Goal: Task Accomplishment & Management: Use online tool/utility

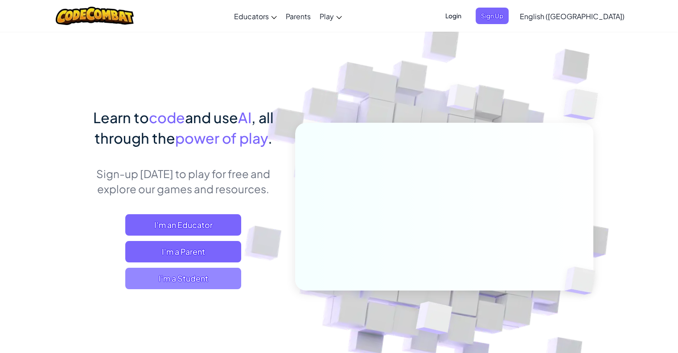
click at [195, 274] on span "I'm a Student" at bounding box center [183, 278] width 116 height 21
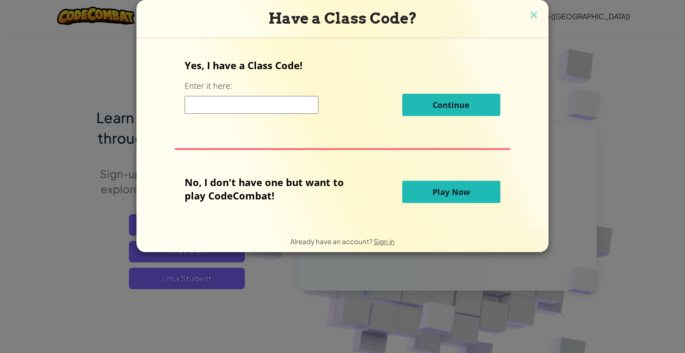
click at [204, 107] on input at bounding box center [252, 105] width 134 height 18
click at [426, 191] on button "Play Now" at bounding box center [451, 192] width 98 height 22
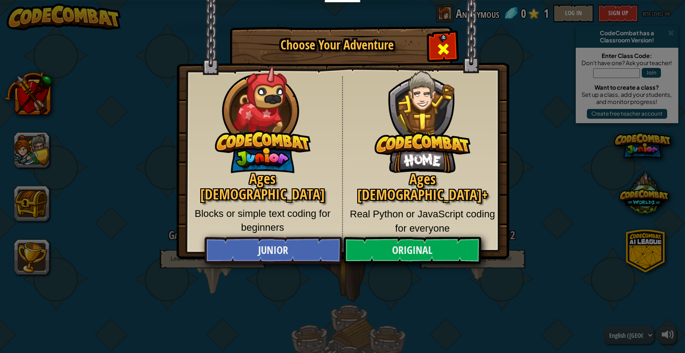
click at [446, 49] on span "Close modal" at bounding box center [443, 49] width 14 height 14
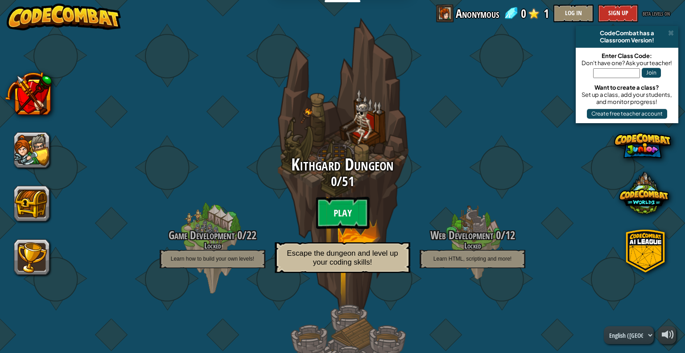
click at [347, 212] on btn "Play" at bounding box center [343, 213] width 54 height 32
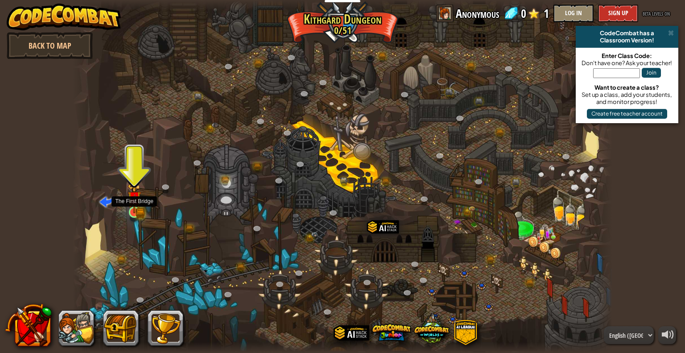
click at [136, 206] on div at bounding box center [134, 211] width 11 height 11
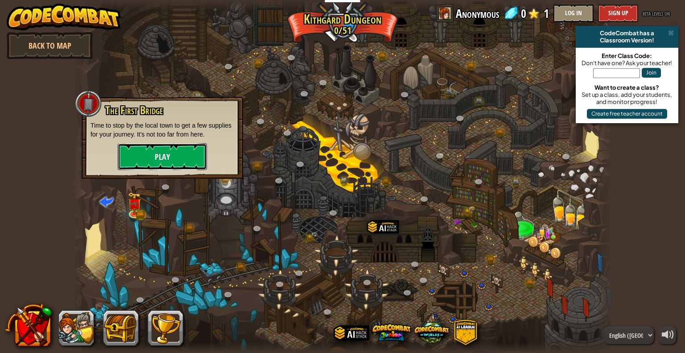
click at [164, 155] on button "Play" at bounding box center [162, 156] width 89 height 27
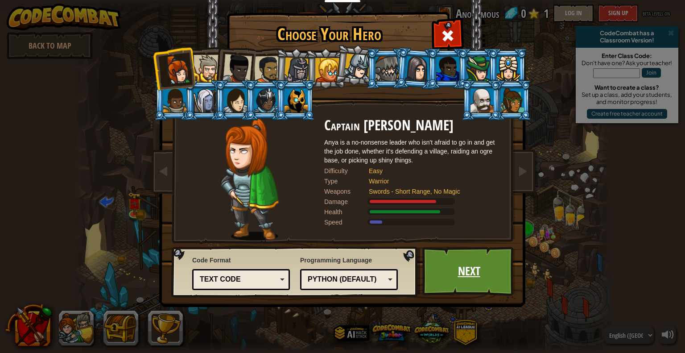
click at [460, 264] on link "Next" at bounding box center [468, 271] width 93 height 49
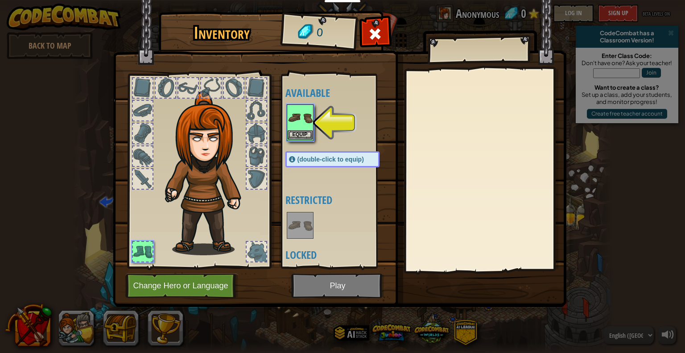
click at [301, 119] on img at bounding box center [300, 117] width 25 height 25
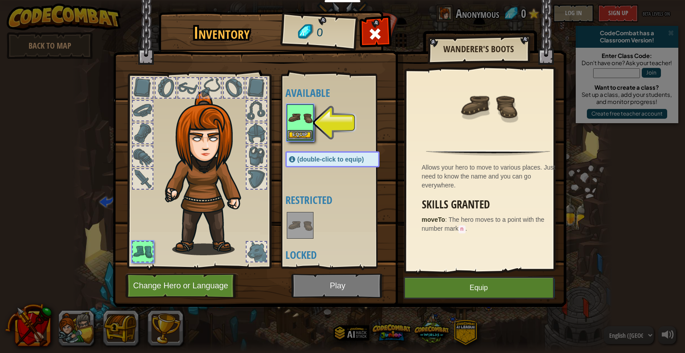
click at [301, 119] on img at bounding box center [300, 117] width 25 height 25
click at [298, 134] on button "Equip" at bounding box center [300, 134] width 25 height 9
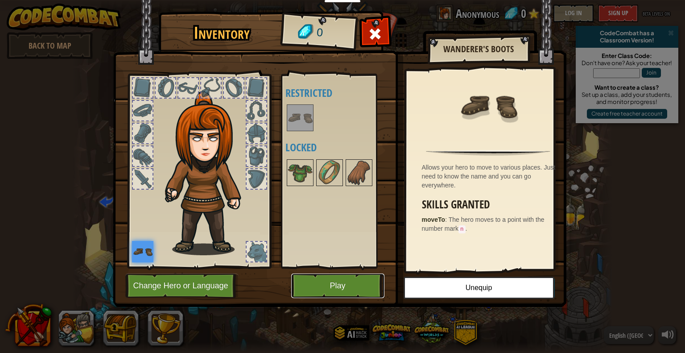
click at [334, 284] on button "Play" at bounding box center [337, 285] width 93 height 25
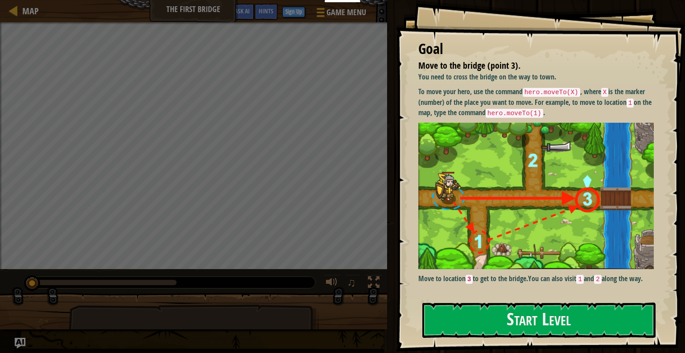
click at [75, 284] on div at bounding box center [103, 282] width 145 height 5
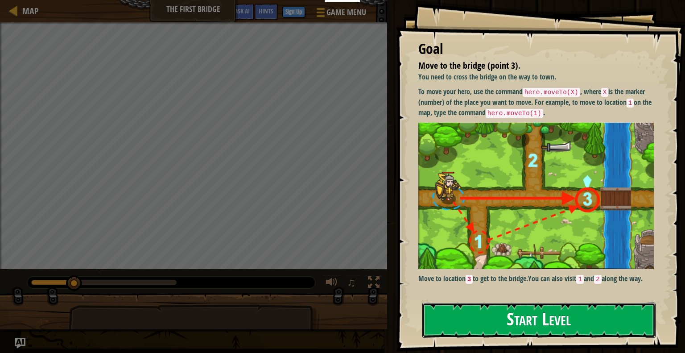
click at [565, 314] on button "Start Level" at bounding box center [538, 319] width 233 height 35
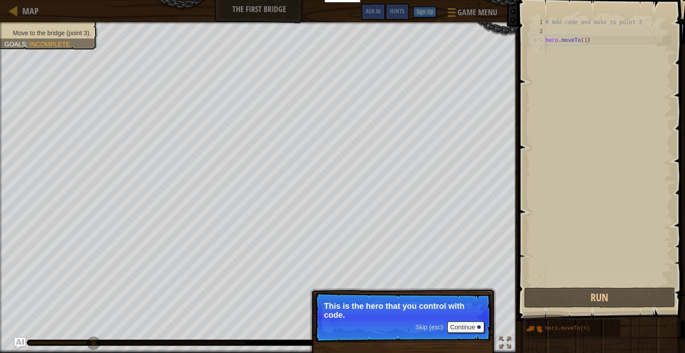
click at [584, 39] on div "# Add code and move to point 3 hero . moveTo ( 1 )" at bounding box center [608, 160] width 128 height 285
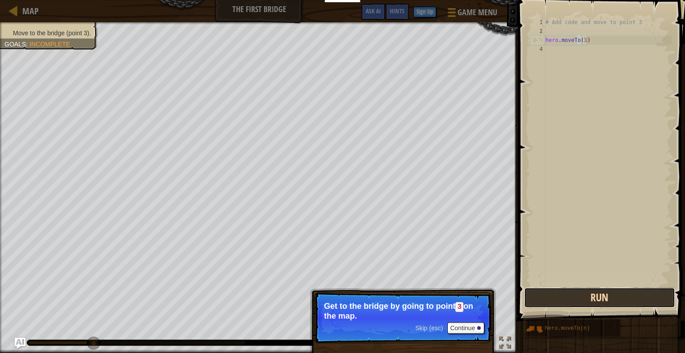
click at [606, 298] on button "Run" at bounding box center [599, 297] width 151 height 21
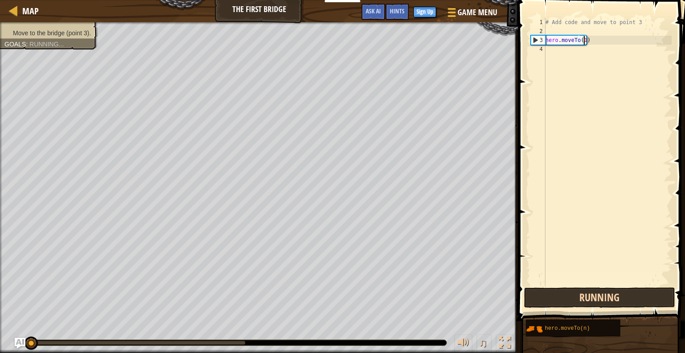
scroll to position [4, 3]
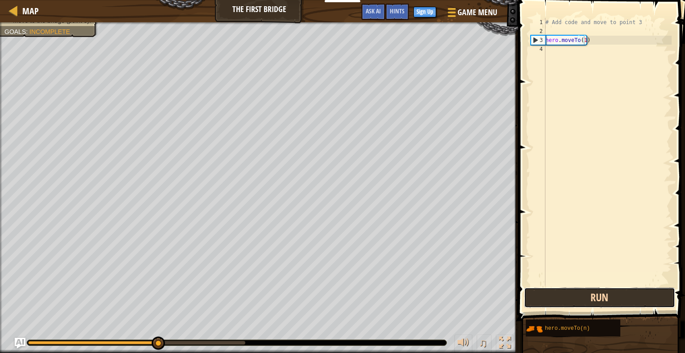
click at [605, 298] on button "Run" at bounding box center [599, 297] width 151 height 21
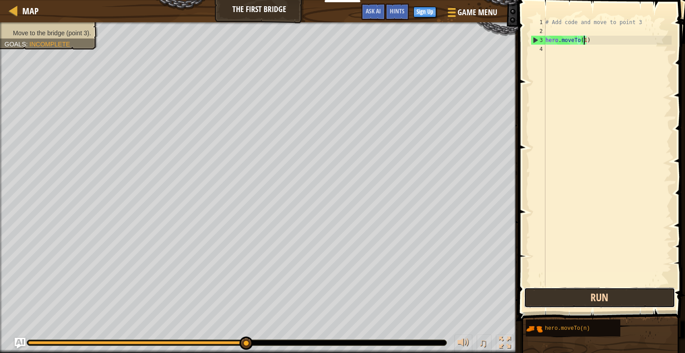
click at [606, 297] on button "Run" at bounding box center [599, 297] width 151 height 21
type textarea "hero.moveTo(3)"
click at [618, 297] on button "Run" at bounding box center [599, 297] width 151 height 21
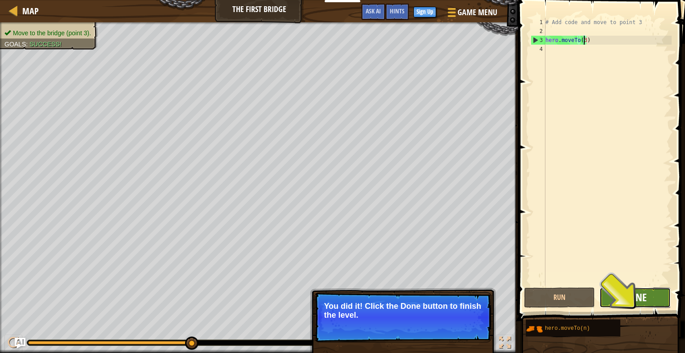
click at [635, 299] on span "Done" at bounding box center [634, 297] width 23 height 14
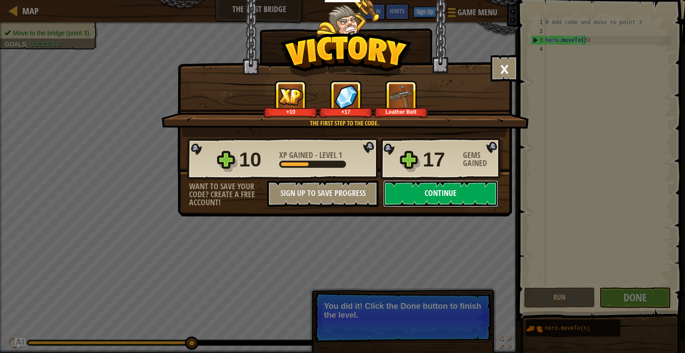
click at [449, 193] on button "Continue" at bounding box center [440, 193] width 115 height 27
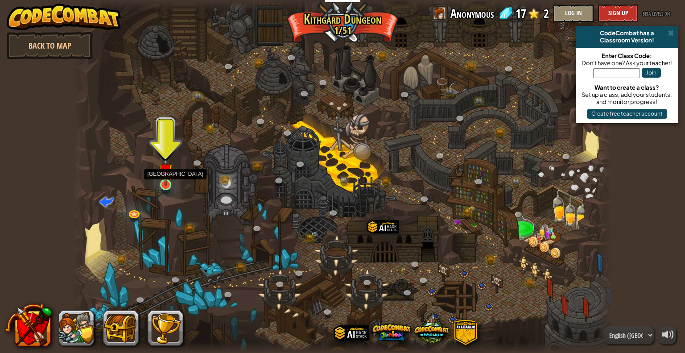
click at [169, 178] on img at bounding box center [166, 170] width 14 height 32
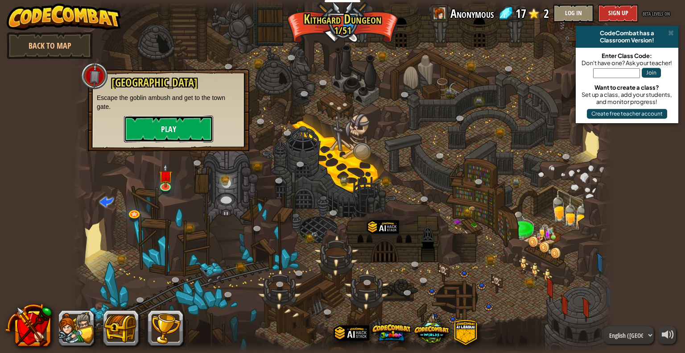
click at [173, 124] on button "Play" at bounding box center [168, 128] width 89 height 27
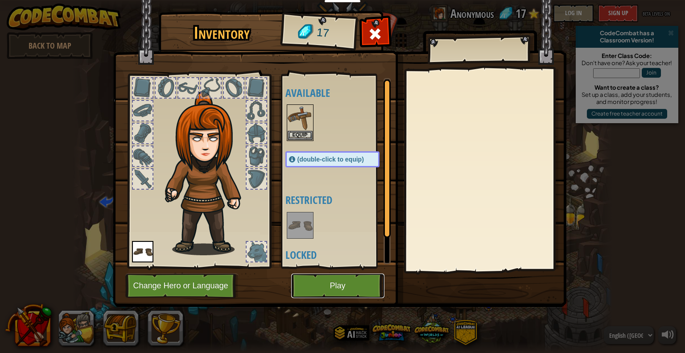
click at [335, 289] on button "Play" at bounding box center [337, 285] width 93 height 25
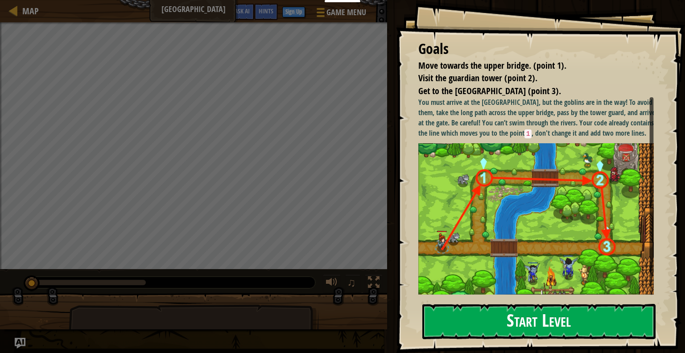
click at [525, 315] on button "Start Level" at bounding box center [538, 321] width 233 height 35
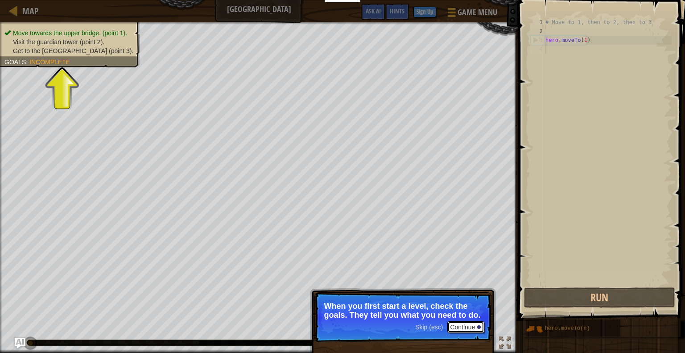
click at [466, 324] on button "Continue" at bounding box center [465, 327] width 37 height 12
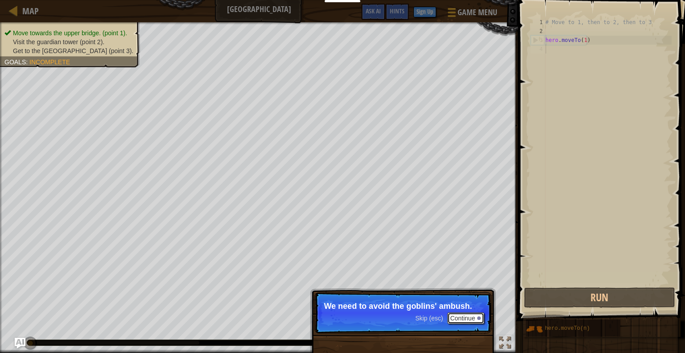
click at [466, 318] on button "Continue" at bounding box center [465, 318] width 37 height 12
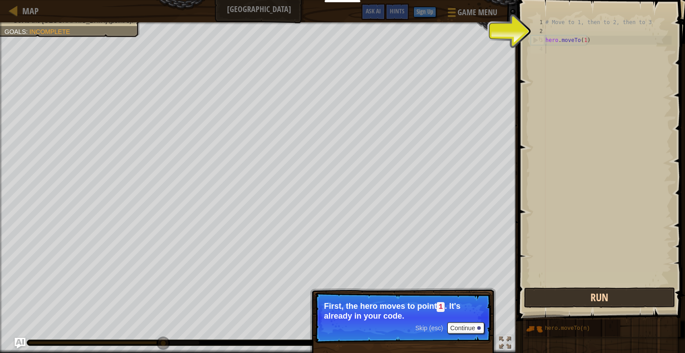
click at [594, 297] on button "Run" at bounding box center [599, 297] width 151 height 21
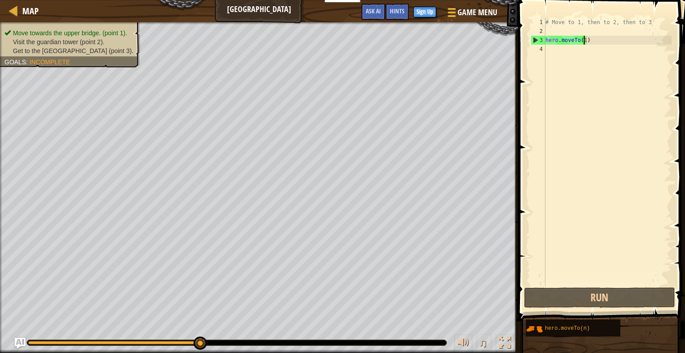
click at [584, 41] on div "# Move to 1, then to 2, then to 3 hero . moveTo ( 1 )" at bounding box center [608, 160] width 128 height 285
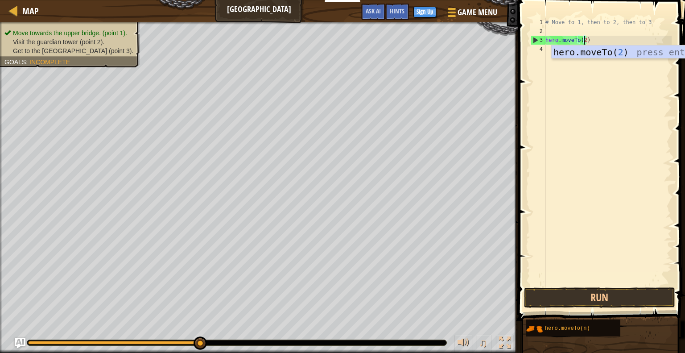
scroll to position [4, 3]
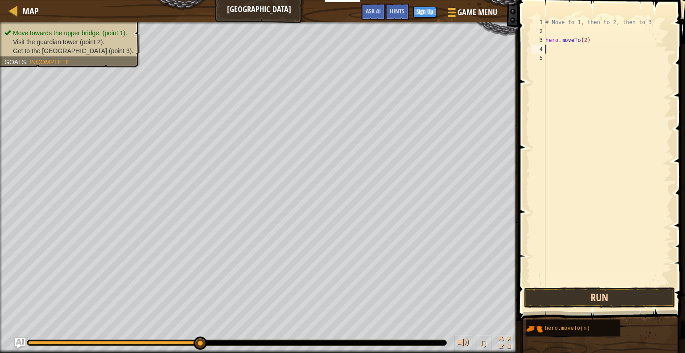
type textarea "hero.moveTo(2)"
click at [605, 297] on button "Run" at bounding box center [599, 297] width 151 height 21
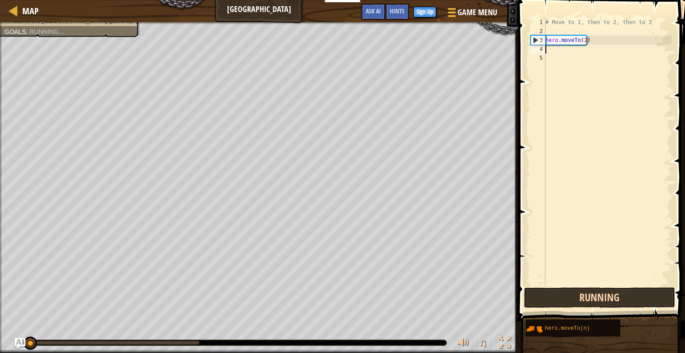
scroll to position [4, 0]
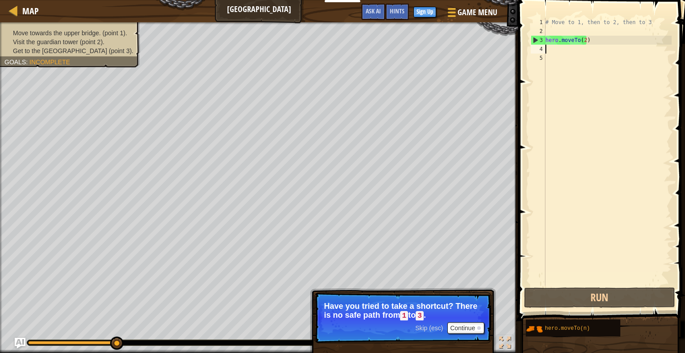
click at [584, 39] on div "# Move to 1, then to 2, then to 3 hero . moveTo ( 2 )" at bounding box center [608, 160] width 128 height 285
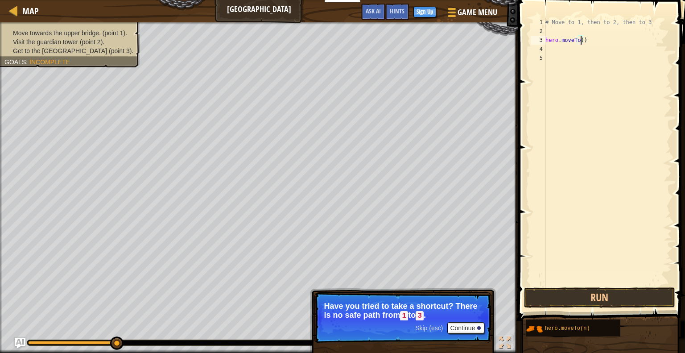
scroll to position [4, 3]
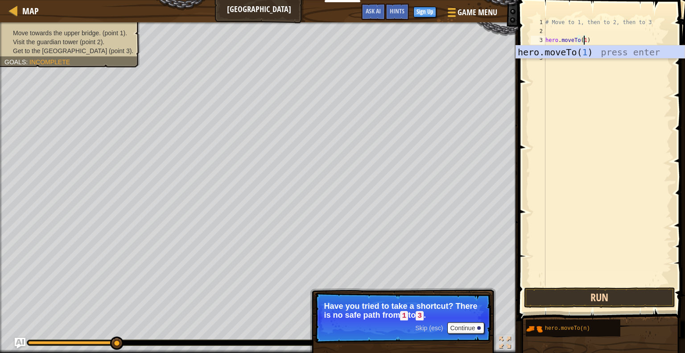
type textarea "hero.moveTo(1)"
click at [580, 296] on button "Run" at bounding box center [599, 297] width 151 height 21
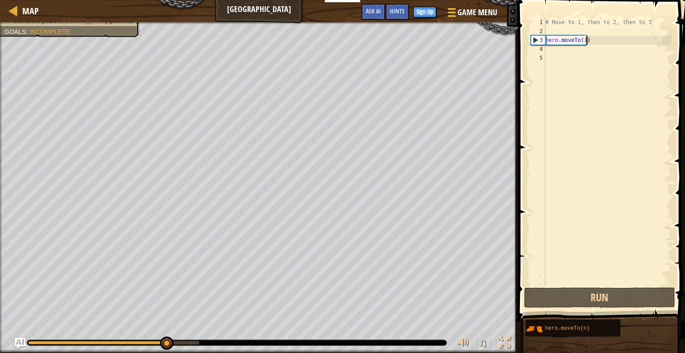
click at [594, 42] on div "# Move to 1, then to 2, then to 3 hero . moveTo ( 1 )" at bounding box center [608, 160] width 128 height 285
drag, startPoint x: 594, startPoint y: 41, endPoint x: 539, endPoint y: 40, distance: 55.3
click at [539, 40] on div "hero.moveTo(1) 1 2 3 4 5 # Move to 1, then to 2, then to 3 hero . moveTo ( 1 ) …" at bounding box center [600, 152] width 143 height 268
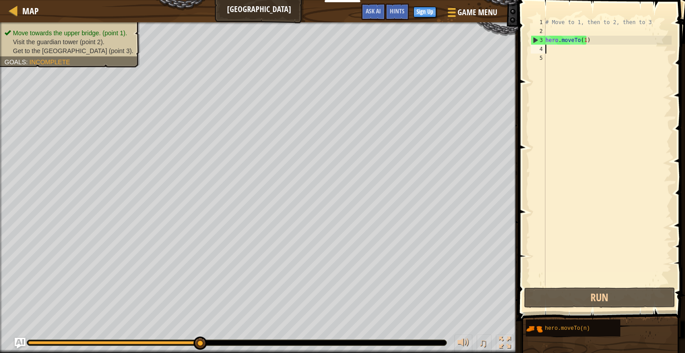
click at [554, 47] on div "# Move to 1, then to 2, then to 3 hero . moveTo ( 1 )" at bounding box center [608, 160] width 128 height 285
paste textarea "hero.moveTo(1)"
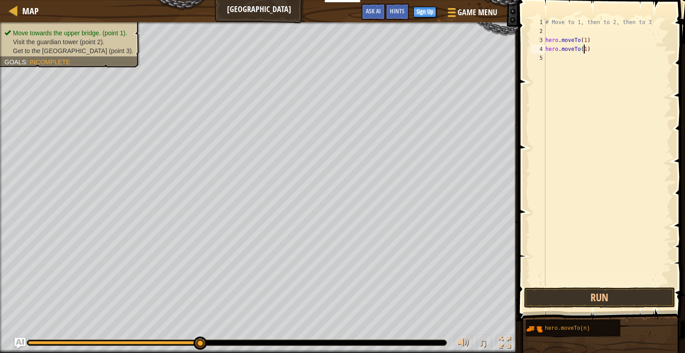
click at [585, 48] on div "# Move to 1, then to 2, then to 3 hero . moveTo ( 1 ) hero . moveTo ( 1 )" at bounding box center [608, 160] width 128 height 285
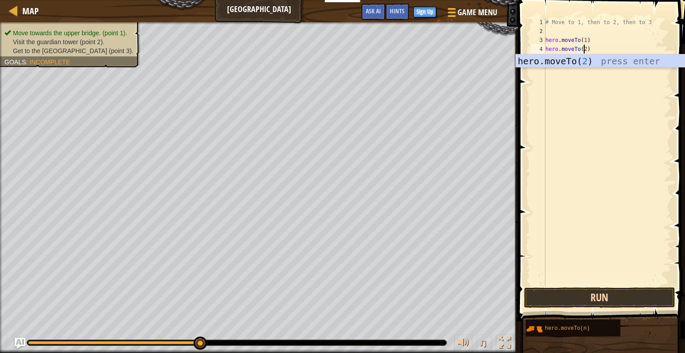
type textarea "hero.moveTo(2)"
click at [604, 293] on button "Run" at bounding box center [599, 297] width 151 height 21
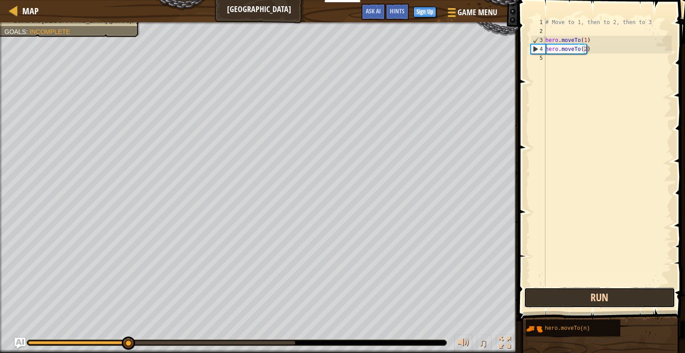
click at [601, 294] on button "Run" at bounding box center [599, 297] width 151 height 21
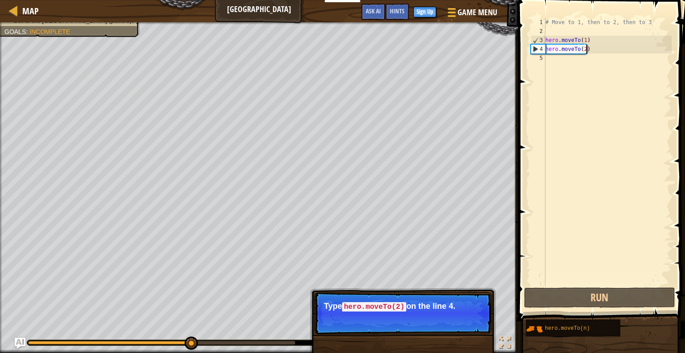
click at [592, 49] on div "# Move to 1, then to 2, then to 3 hero . moveTo ( 1 ) hero . moveTo ( 2 )" at bounding box center [608, 160] width 128 height 285
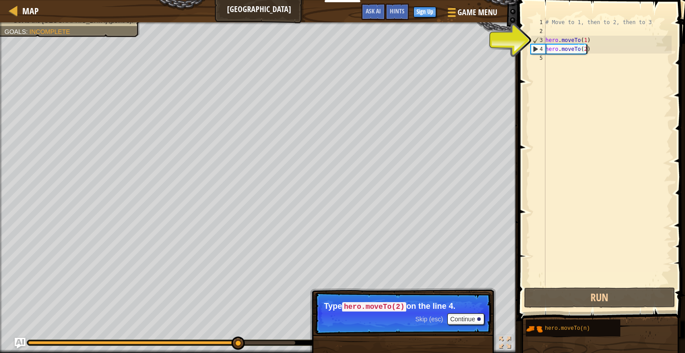
click at [590, 49] on div "# Move to 1, then to 2, then to 3 hero . moveTo ( 1 ) hero . moveTo ( 2 )" at bounding box center [608, 160] width 128 height 285
drag, startPoint x: 590, startPoint y: 49, endPoint x: 519, endPoint y: 49, distance: 71.3
click at [519, 49] on div "hero.moveTo(2) 1 2 3 4 5 # Move to 1, then to 2, then to 3 hero . moveTo ( 1 ) …" at bounding box center [599, 177] width 169 height 347
click at [554, 56] on div "# Move to 1, then to 2, then to 3 hero . moveTo ( 1 ) hero . moveTo ( 2 )" at bounding box center [608, 160] width 128 height 285
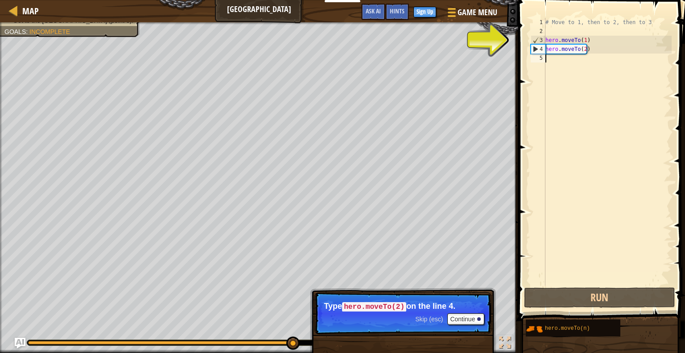
paste textarea "hero.moveTo(2)"
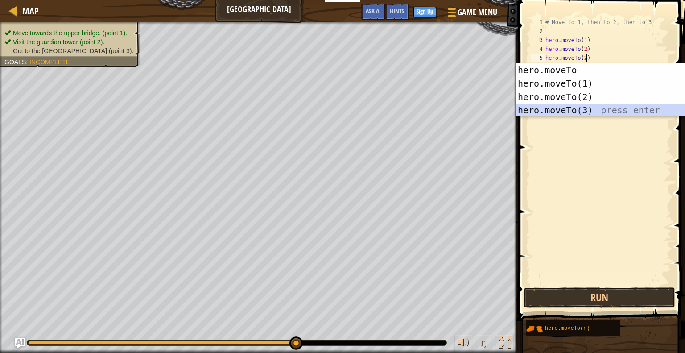
click at [570, 111] on div "hero.moveTo press enter hero.moveTo(1) press enter hero.moveTo(2) press enter h…" at bounding box center [600, 103] width 169 height 80
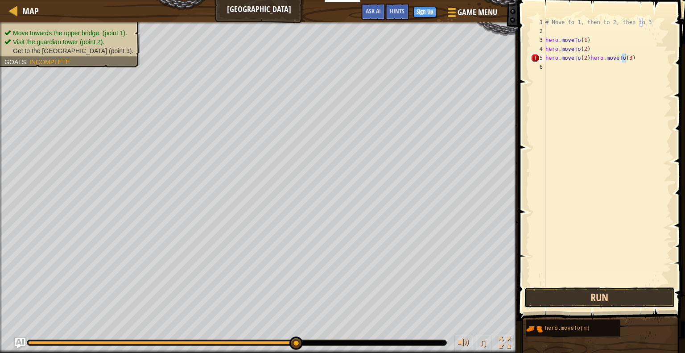
click at [591, 297] on button "Run" at bounding box center [599, 297] width 151 height 21
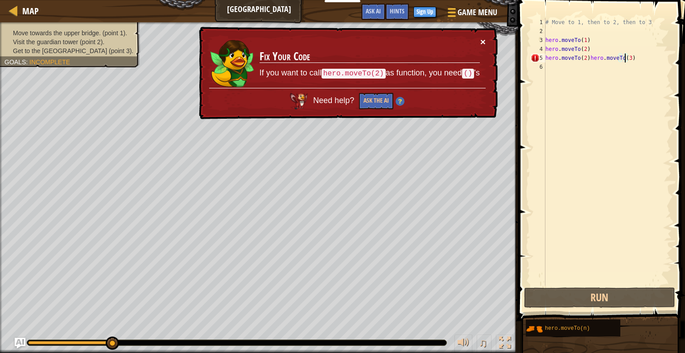
click at [483, 41] on button "×" at bounding box center [482, 41] width 5 height 9
drag, startPoint x: 585, startPoint y: 57, endPoint x: 482, endPoint y: 63, distance: 103.7
click at [482, 63] on div "Map Old Town Road Game Menu Done Sign Up Hints Ask AI 1 ההההההההההההההההההההההה…" at bounding box center [342, 176] width 685 height 353
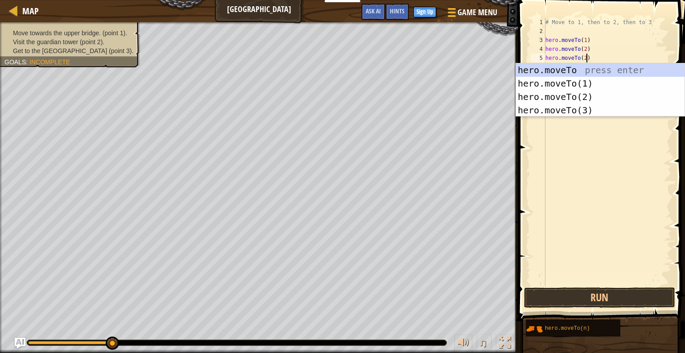
click at [585, 58] on div "# Move to 1, then to 2, then to 3 hero . moveTo ( 1 ) hero . moveTo ( 2 ) hero …" at bounding box center [608, 160] width 128 height 285
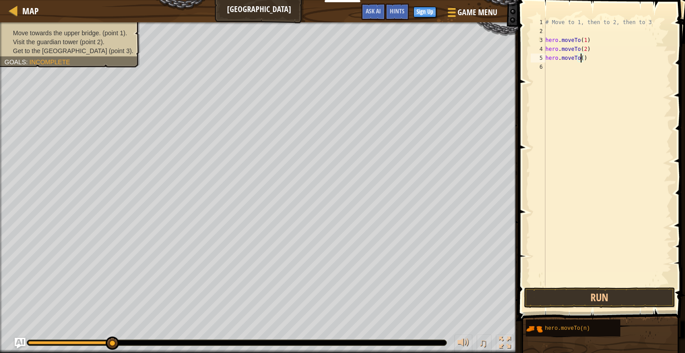
scroll to position [4, 3]
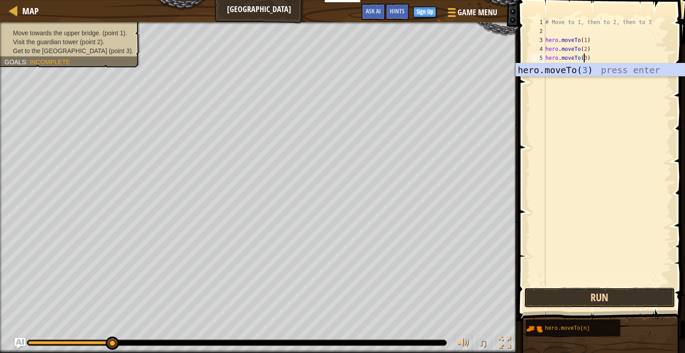
click at [593, 296] on button "Run" at bounding box center [599, 297] width 151 height 21
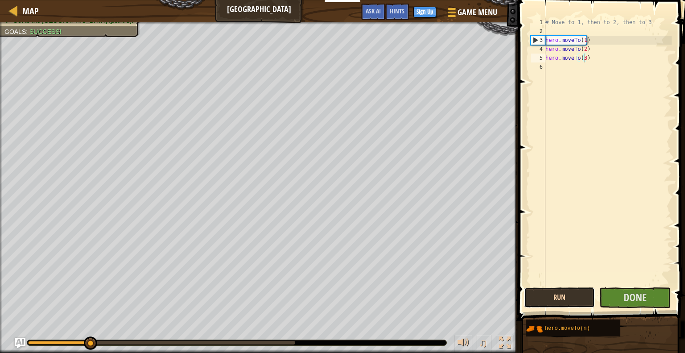
click at [565, 302] on button "Run" at bounding box center [559, 297] width 71 height 21
click at [538, 47] on div "4" at bounding box center [538, 49] width 15 height 9
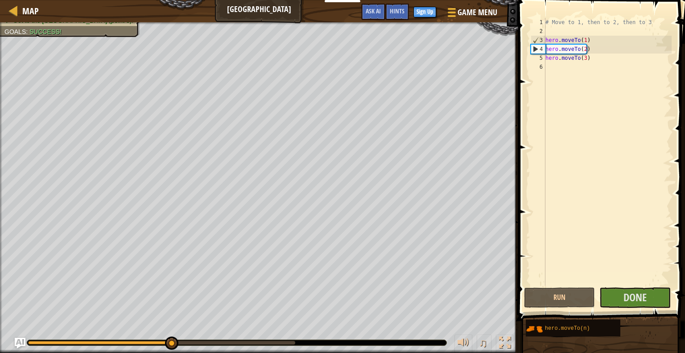
click at [552, 58] on div "# Move to 1, then to 2, then to 3 hero . moveTo ( 1 ) hero . moveTo ( 2 ) hero …" at bounding box center [608, 160] width 128 height 285
type textarea "hero.moveTo(3)"
click at [550, 58] on div "# Move to 1, then to 2, then to 3 hero . moveTo ( 1 ) hero . moveTo ( 2 ) hero …" at bounding box center [608, 160] width 128 height 285
click at [548, 58] on div "# Move to 1, then to 2, then to 3 hero . moveTo ( 1 ) hero . moveTo ( 2 ) hero …" at bounding box center [608, 160] width 128 height 285
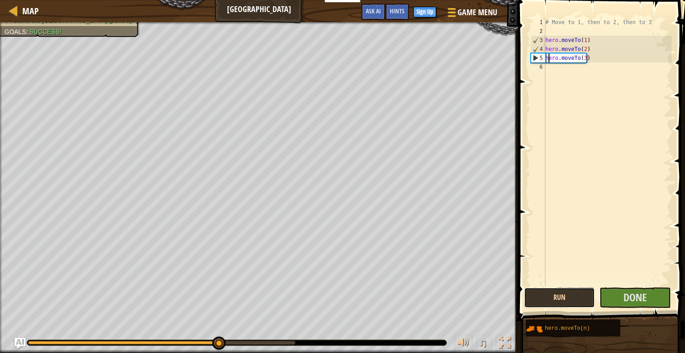
click at [559, 300] on button "Run" at bounding box center [559, 297] width 71 height 21
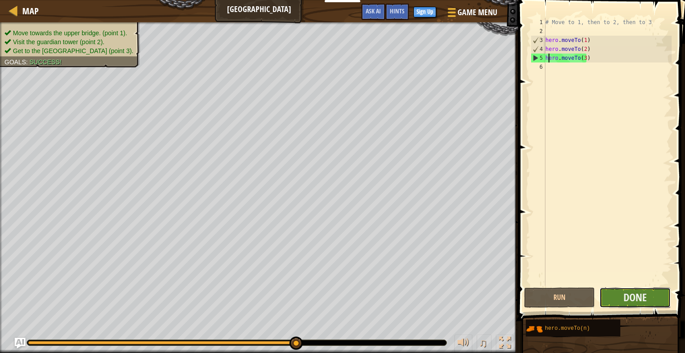
click at [649, 297] on button "Done" at bounding box center [634, 297] width 71 height 21
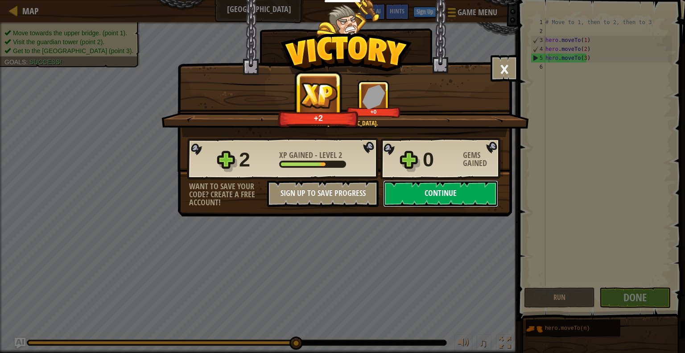
click at [435, 196] on button "Continue" at bounding box center [440, 193] width 115 height 27
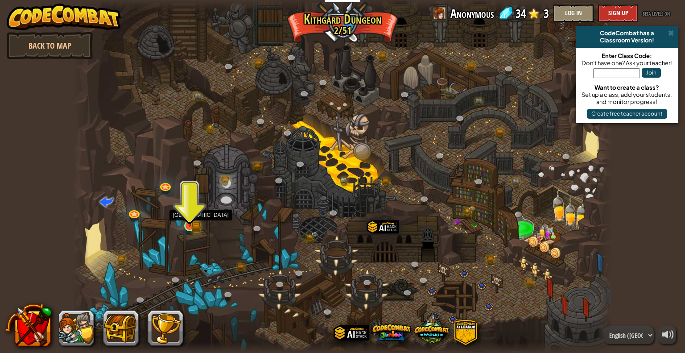
click at [191, 219] on img at bounding box center [190, 211] width 14 height 30
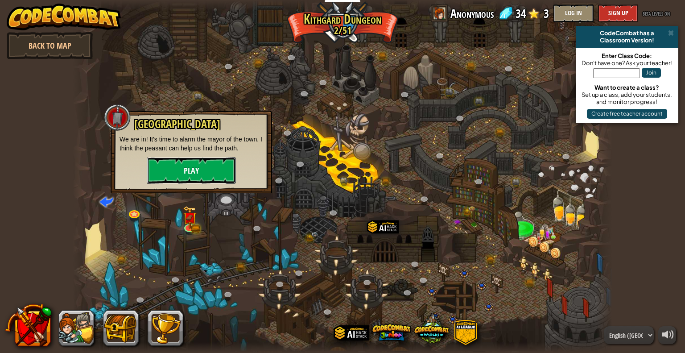
click at [194, 170] on button "Play" at bounding box center [191, 170] width 89 height 27
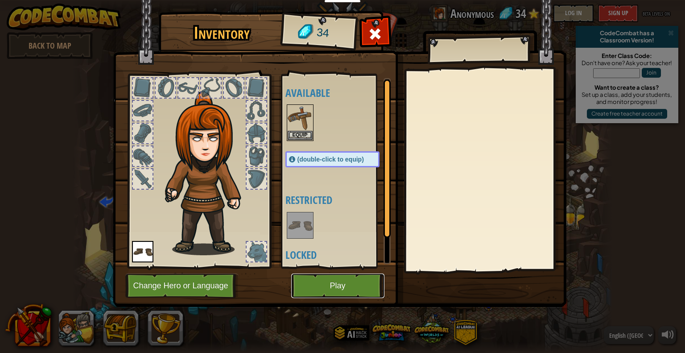
click at [326, 290] on button "Play" at bounding box center [337, 285] width 93 height 25
